Goal: Navigation & Orientation: Understand site structure

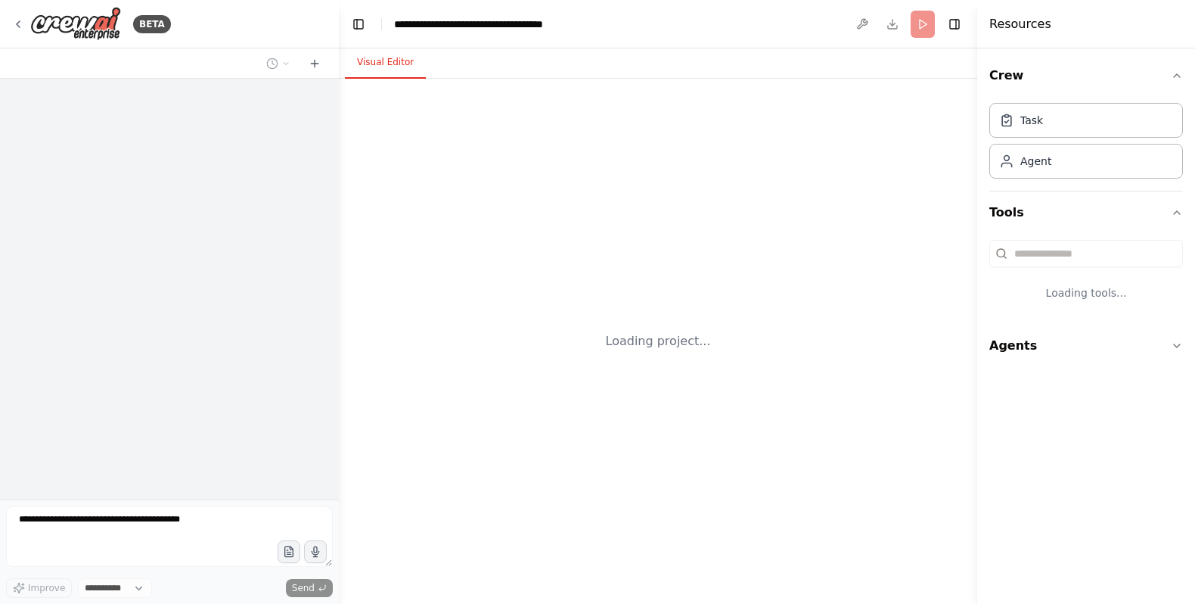
select select "****"
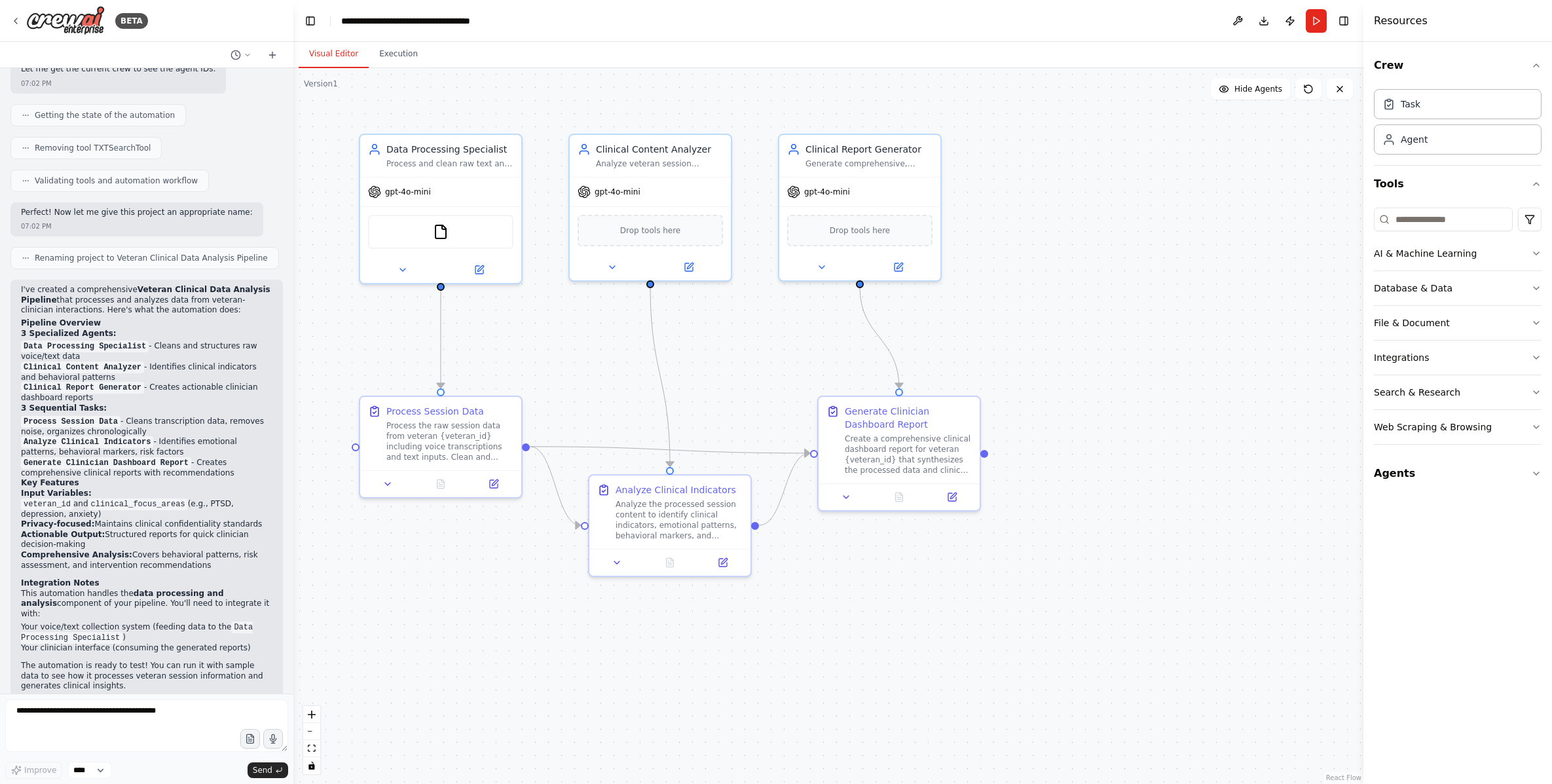
scroll to position [884, 0]
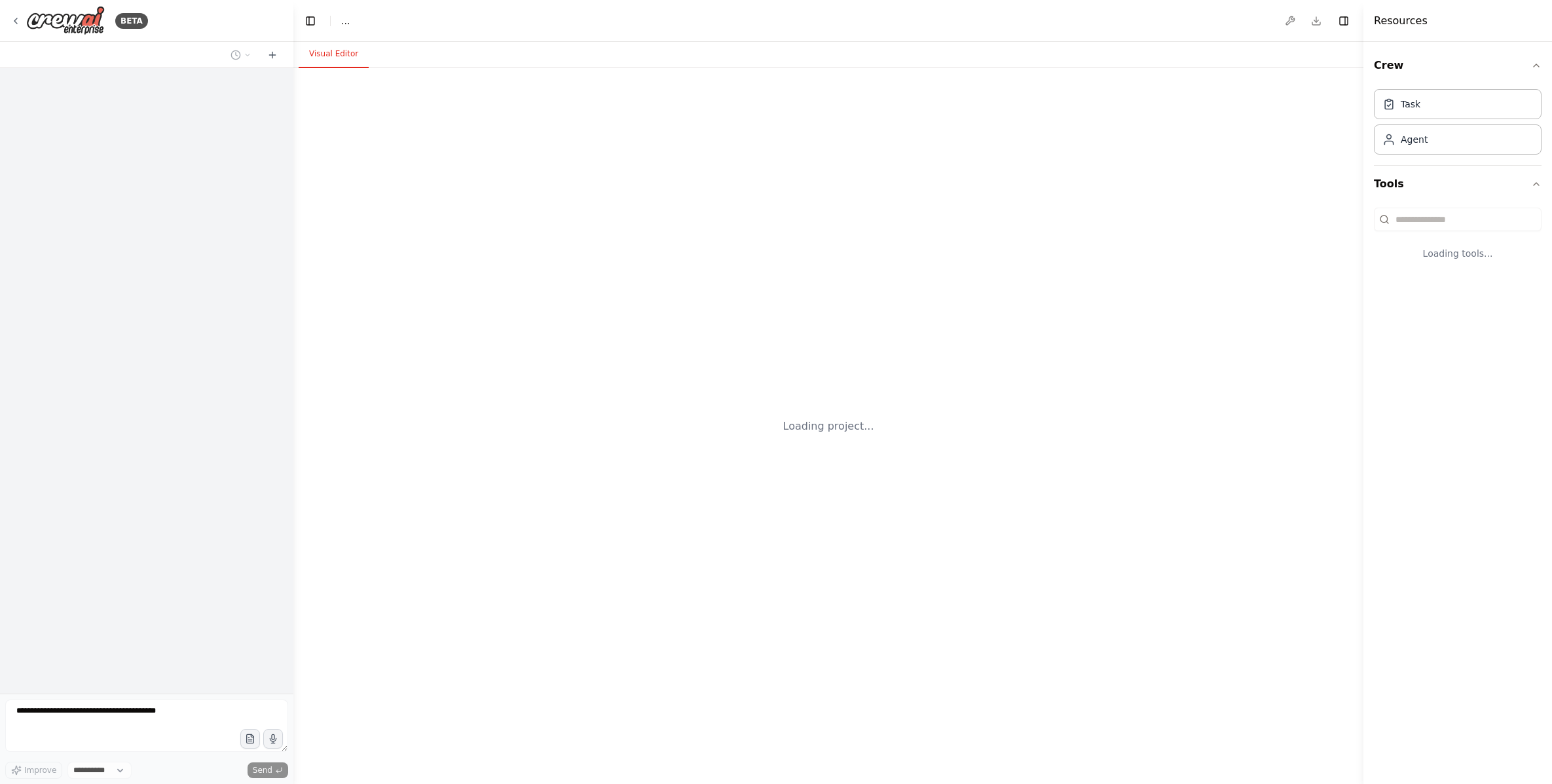
select select "****"
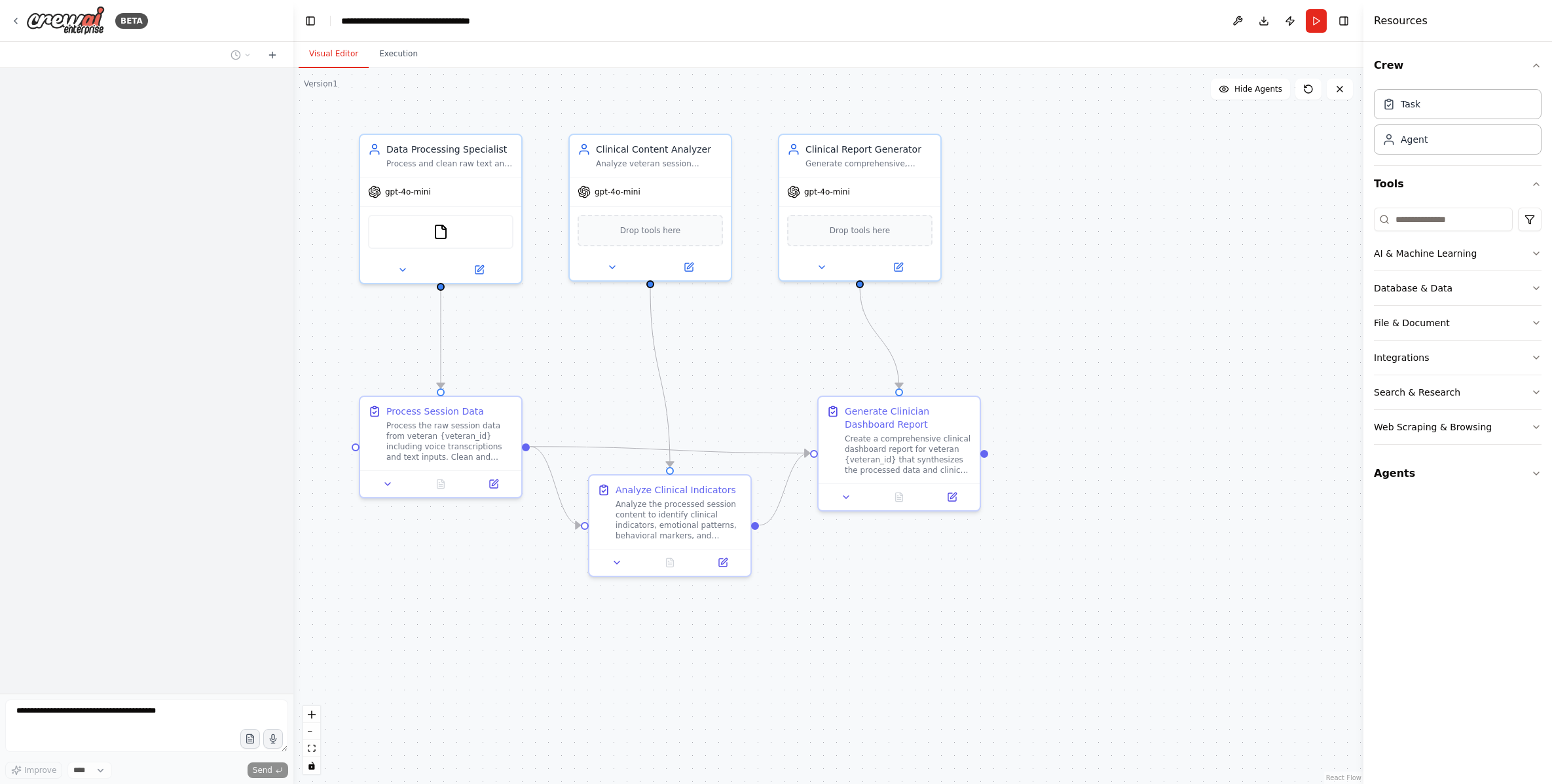
scroll to position [903, 0]
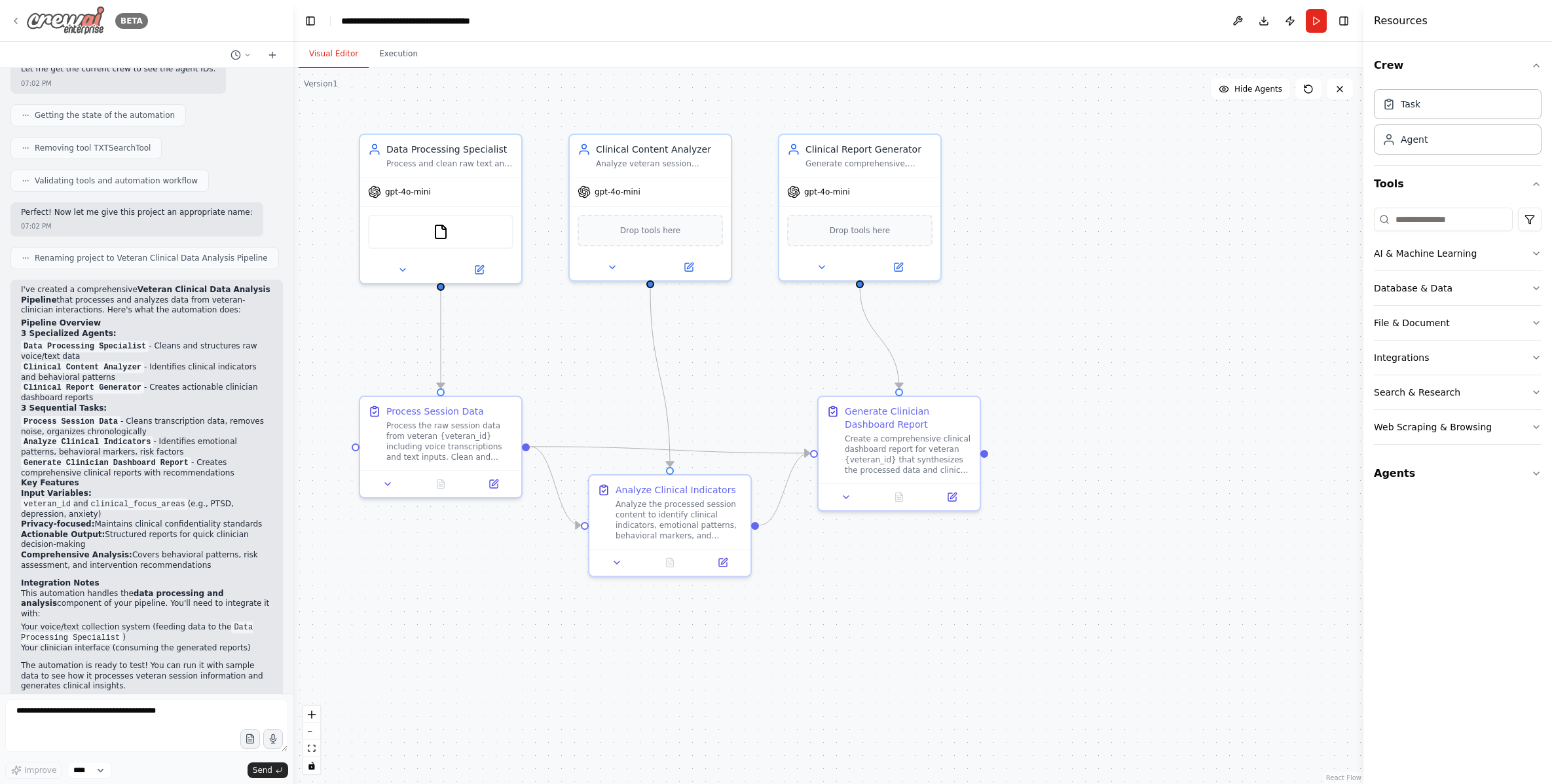
click at [17, 17] on icon at bounding box center [16, 21] width 10 height 10
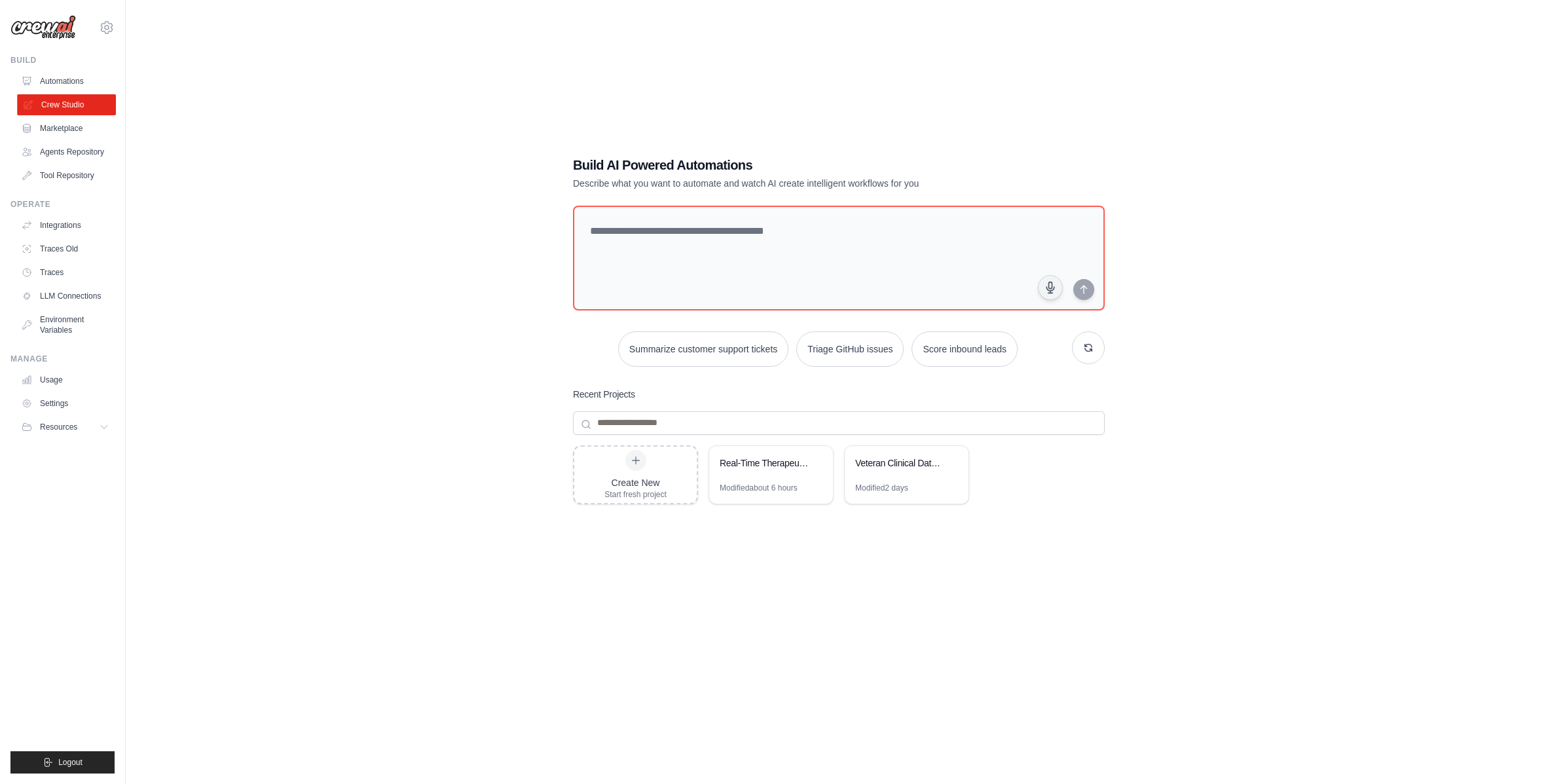
click at [59, 100] on link "Crew Studio" at bounding box center [67, 105] width 99 height 21
click at [50, 80] on link "Automations" at bounding box center [67, 81] width 99 height 21
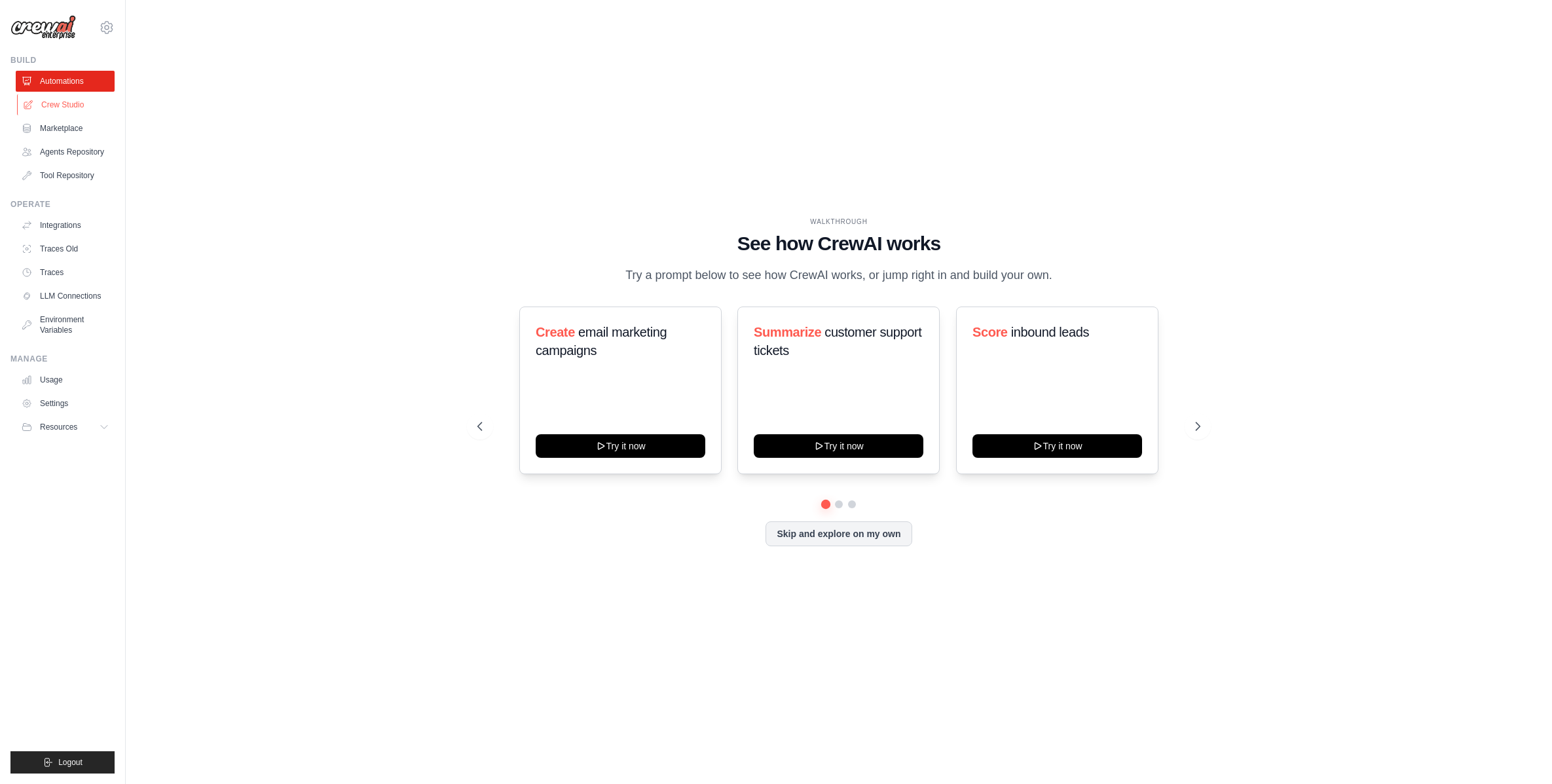
click at [51, 99] on link "Crew Studio" at bounding box center [67, 105] width 99 height 21
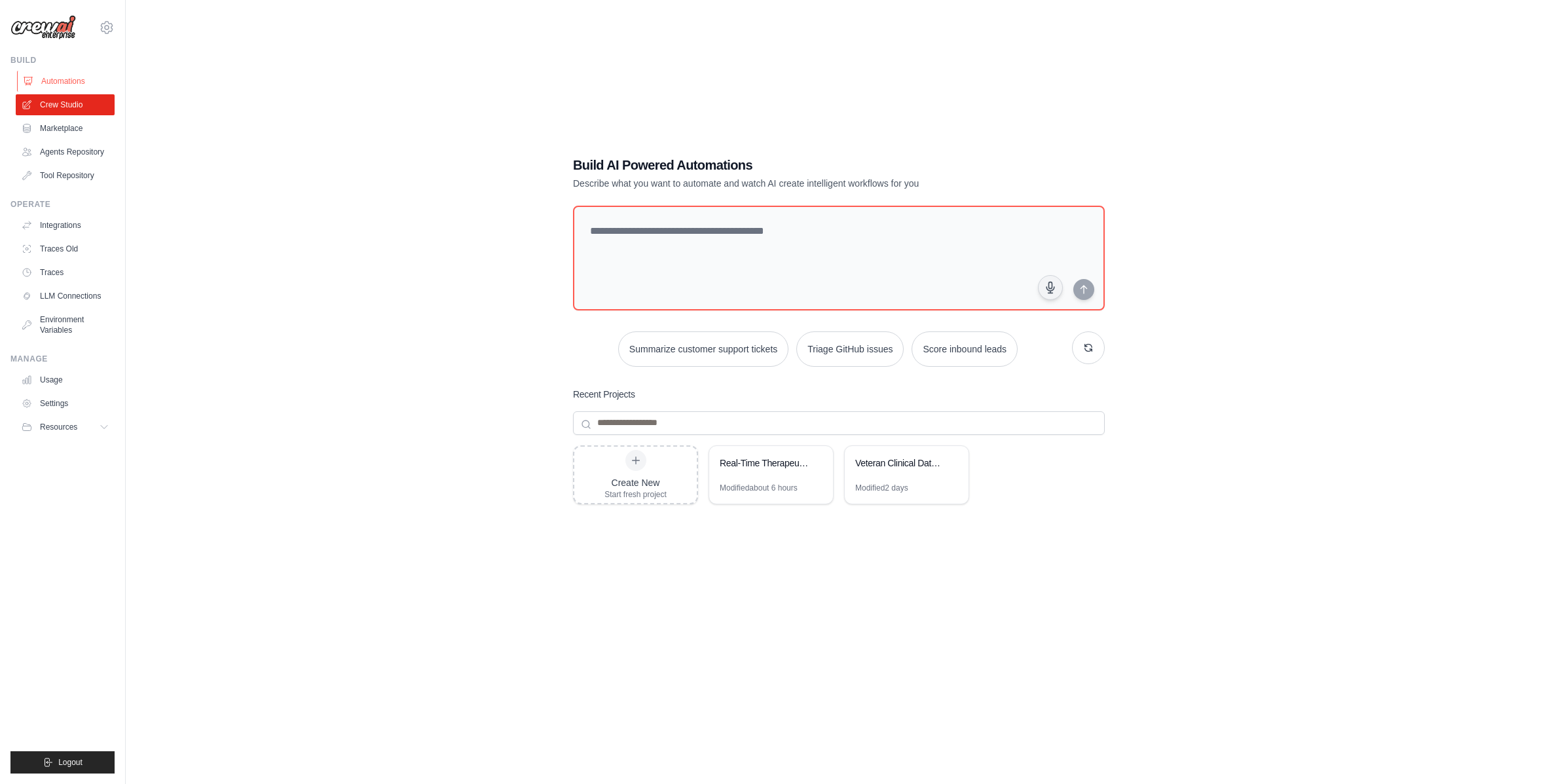
click at [53, 72] on link "Automations" at bounding box center [67, 81] width 99 height 21
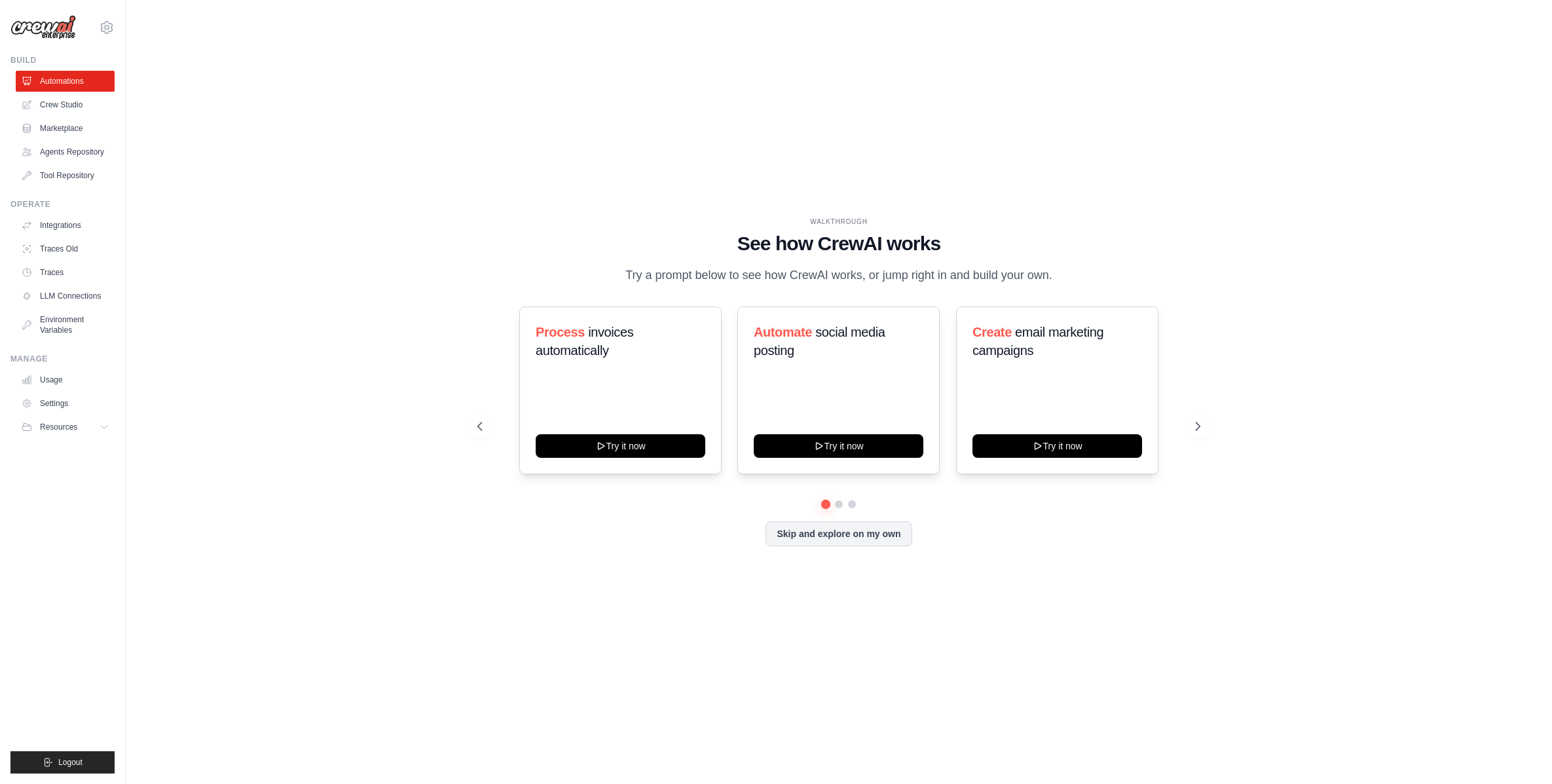
click at [45, 26] on img at bounding box center [43, 27] width 66 height 25
click at [55, 223] on link "Integrations" at bounding box center [67, 225] width 99 height 21
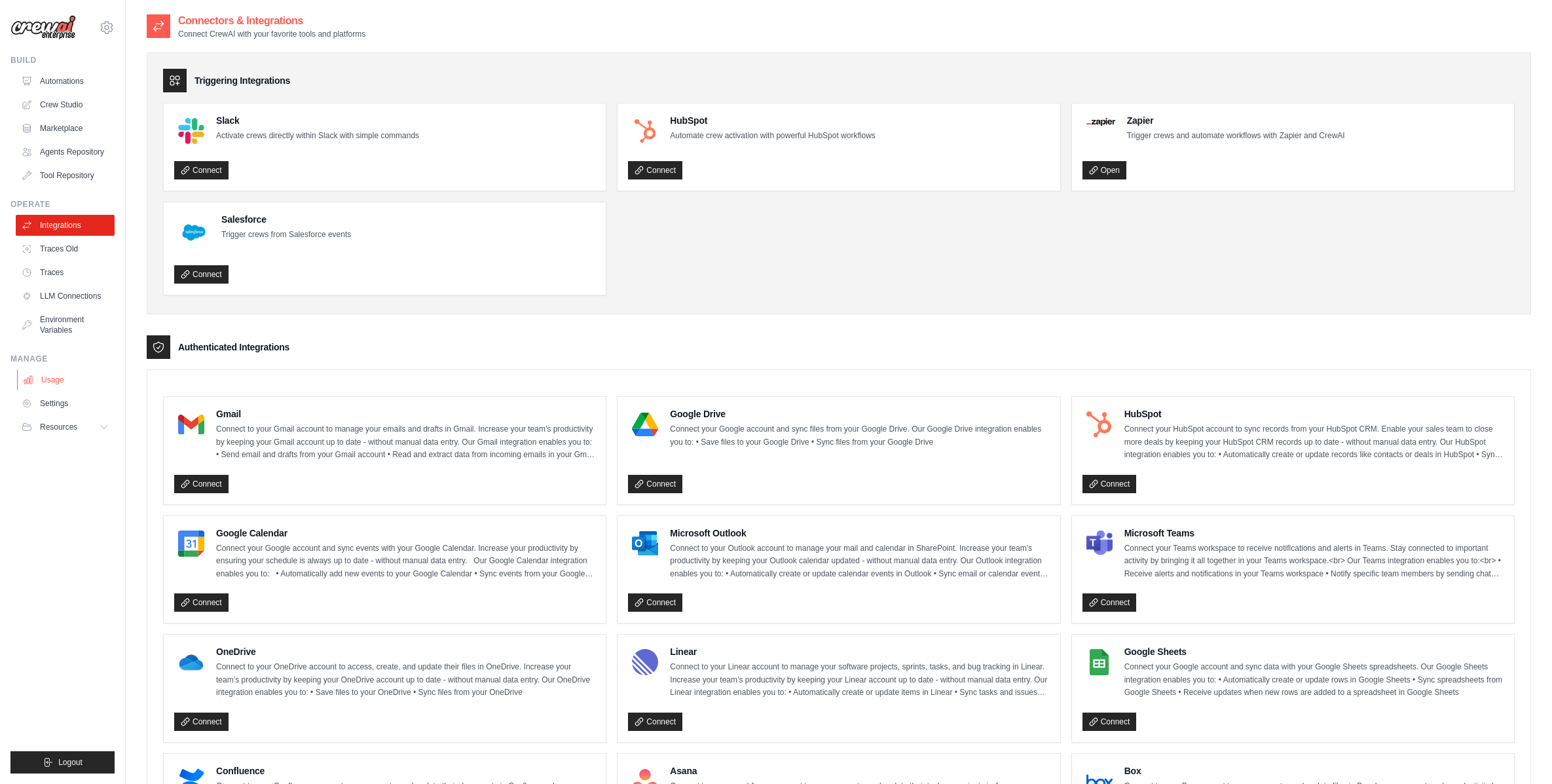
click at [48, 374] on link "Usage" at bounding box center [67, 380] width 99 height 21
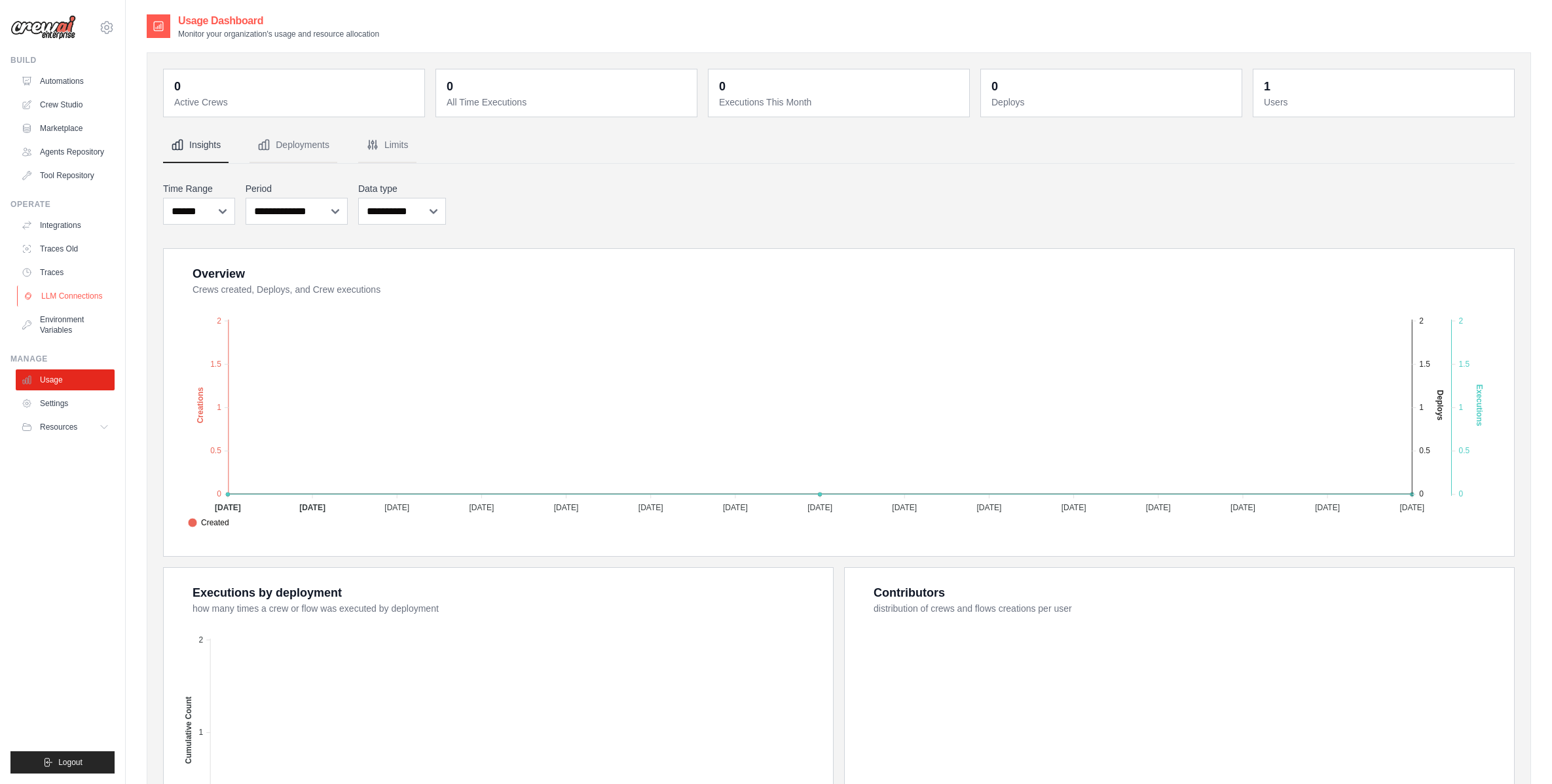
click at [55, 287] on link "LLM Connections" at bounding box center [67, 296] width 99 height 21
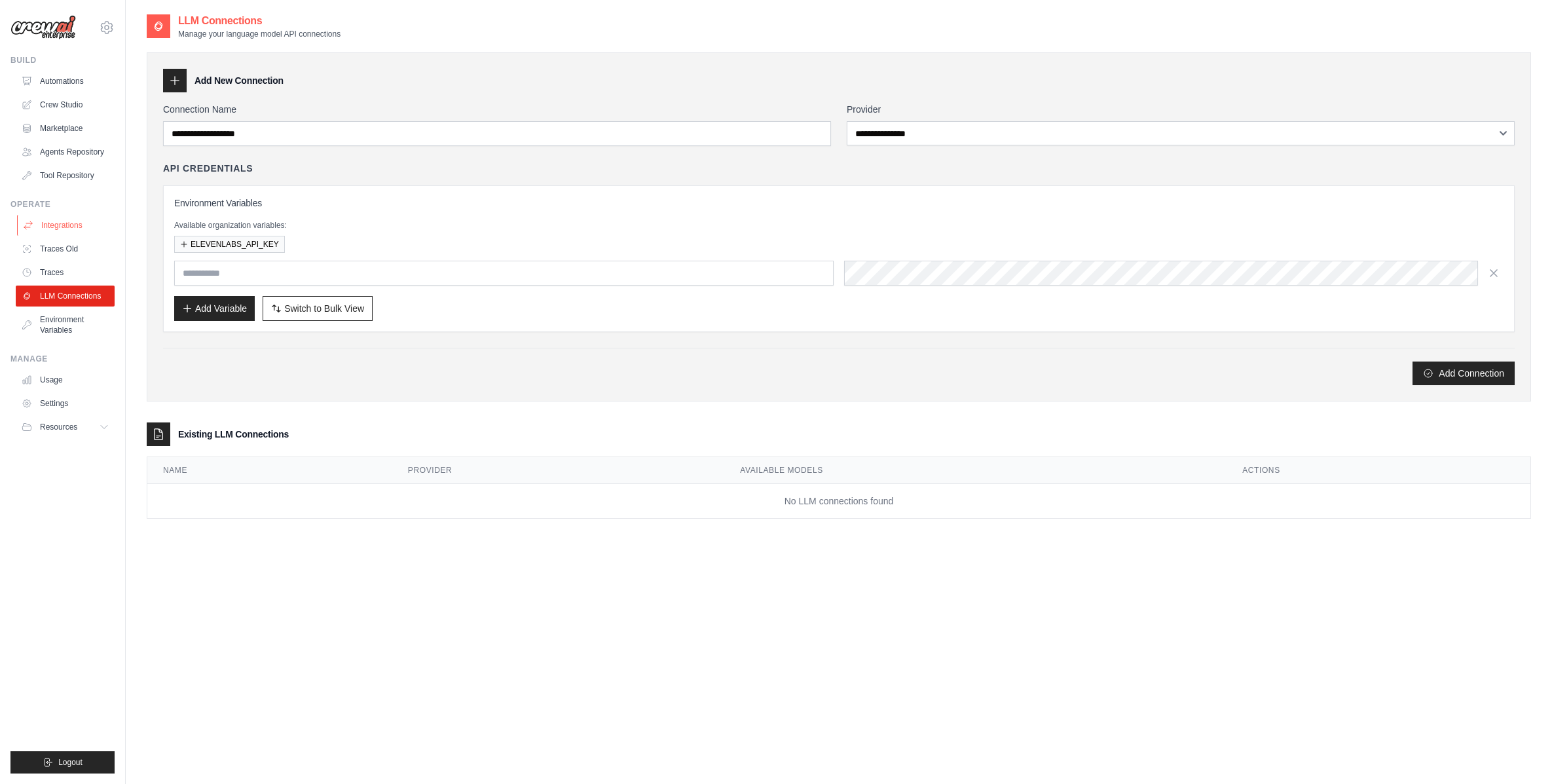
click at [55, 228] on link "Integrations" at bounding box center [67, 225] width 99 height 21
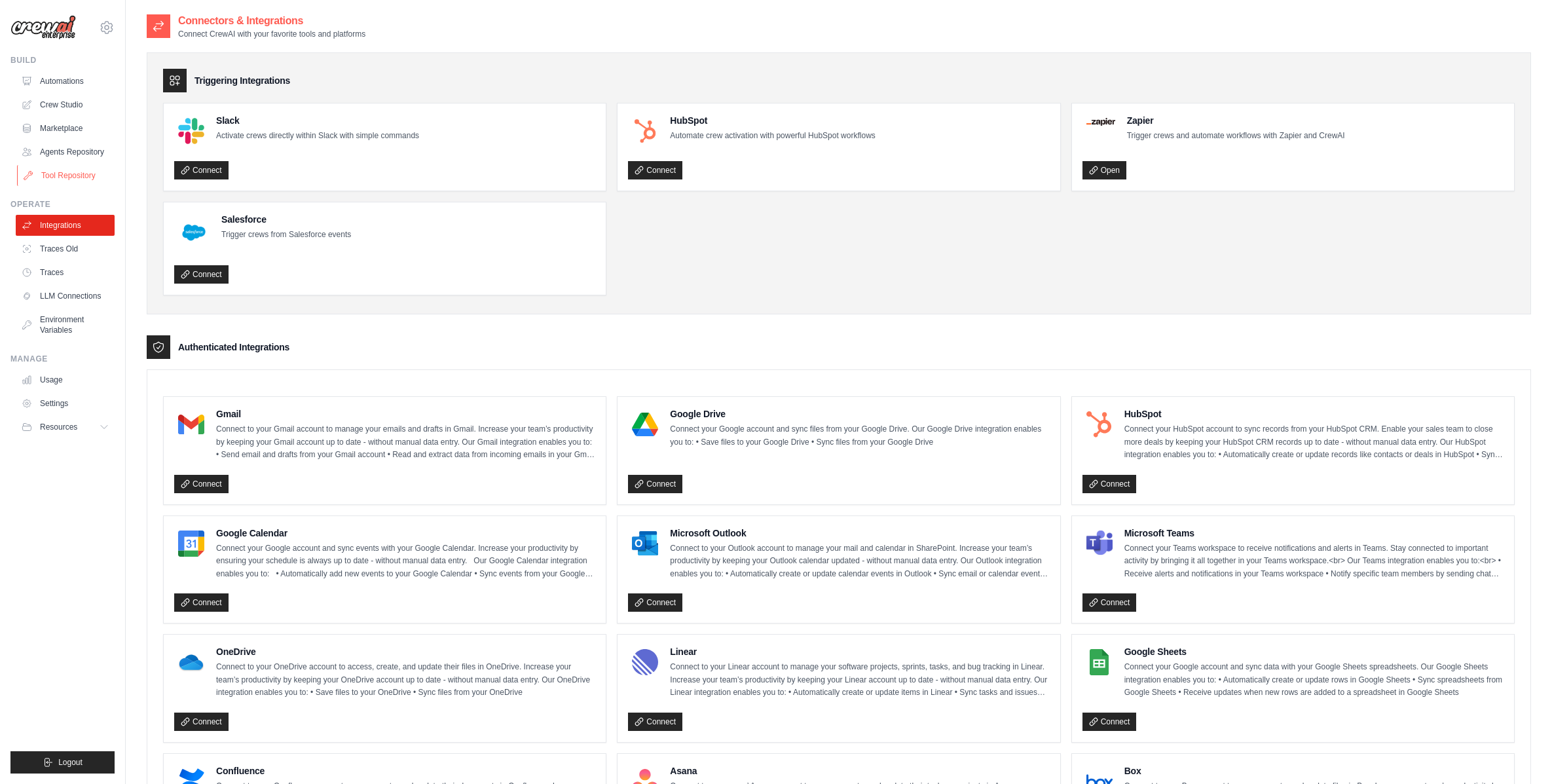
click at [61, 176] on link "Tool Repository" at bounding box center [67, 176] width 99 height 21
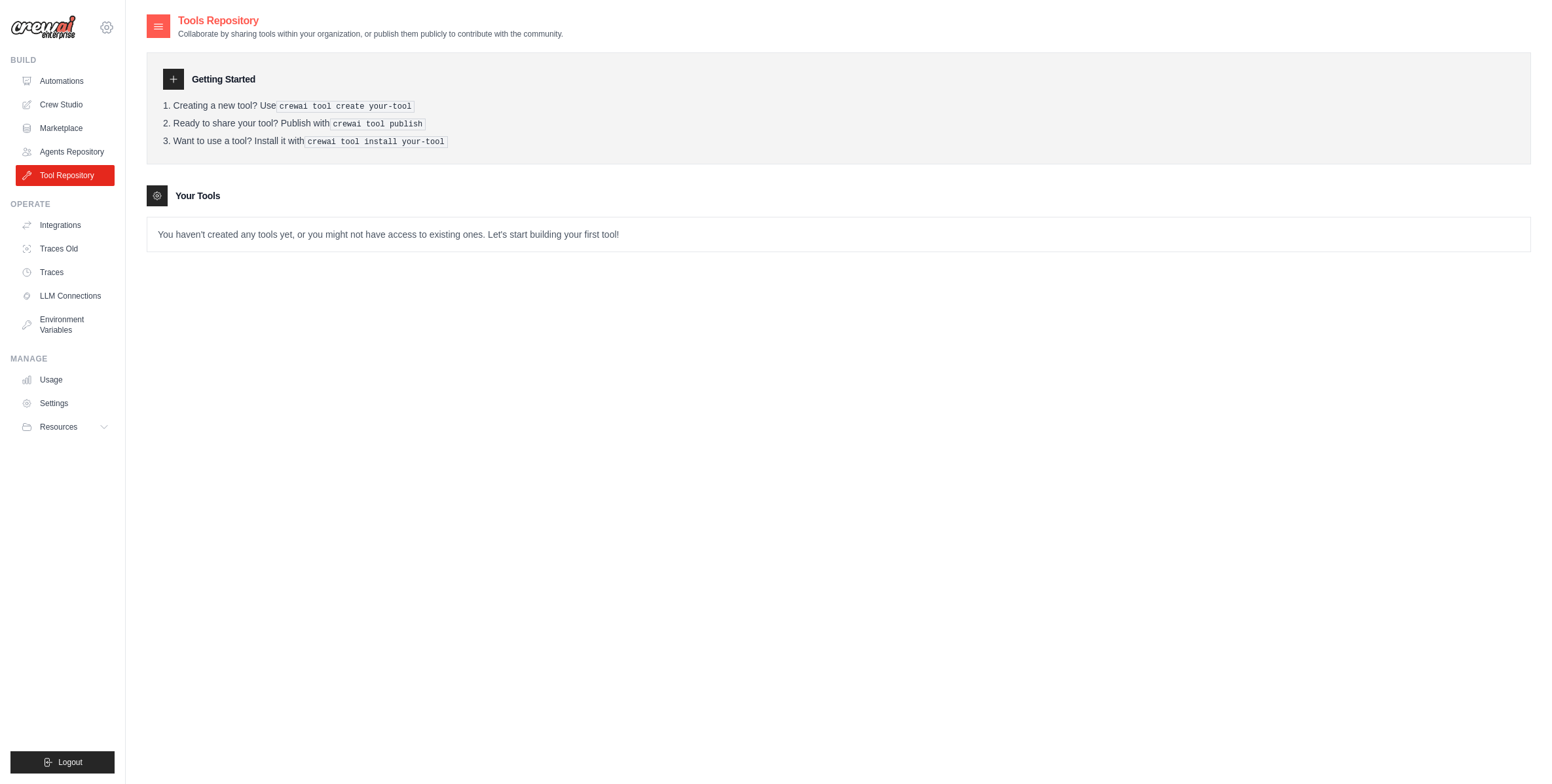
click at [102, 26] on icon at bounding box center [107, 27] width 12 height 11
click at [127, 80] on span "Settings" at bounding box center [163, 80] width 104 height 13
